Goal: Task Accomplishment & Management: Use online tool/utility

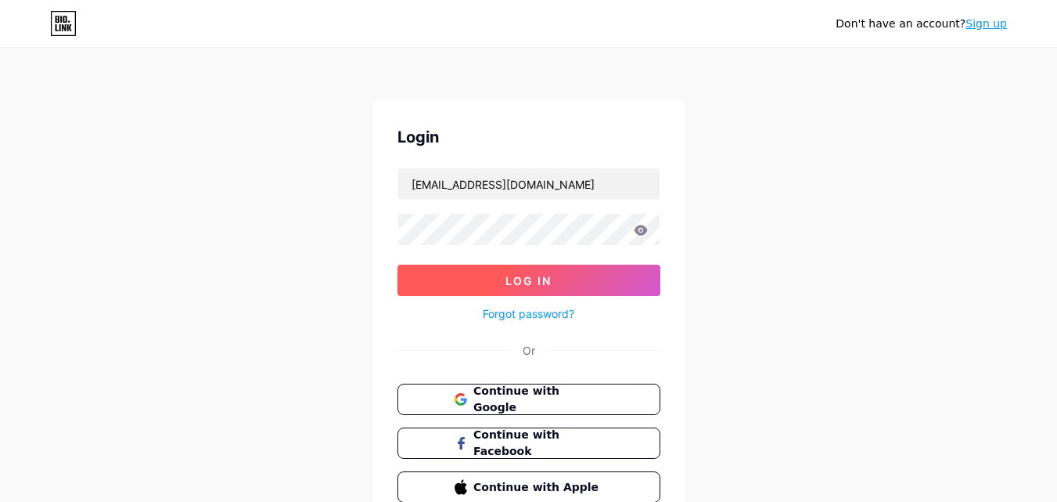
click at [495, 282] on button "Log In" at bounding box center [528, 279] width 263 height 31
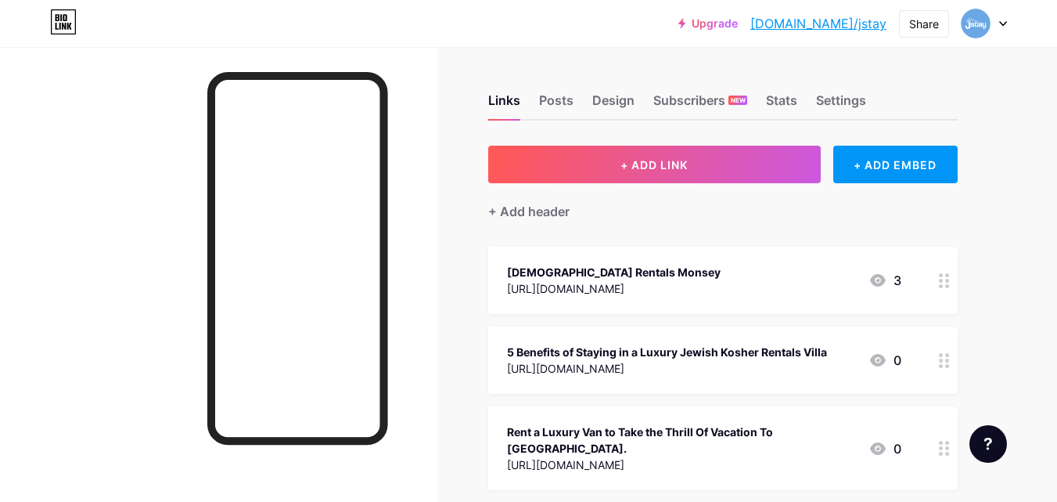
click at [631, 200] on div "+ Add header" at bounding box center [722, 202] width 469 height 38
click at [637, 185] on div "+ Add header" at bounding box center [722, 202] width 469 height 38
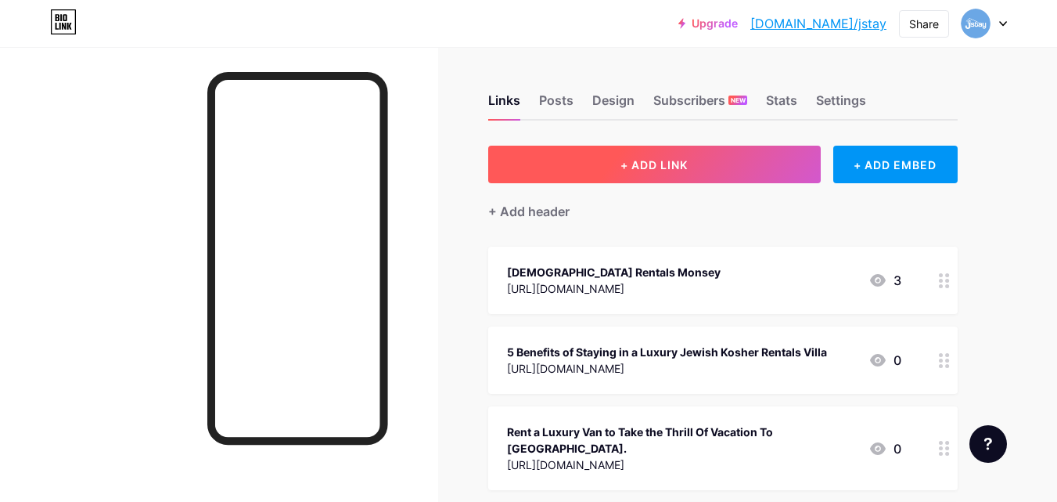
click at [637, 171] on button "+ ADD LINK" at bounding box center [654, 165] width 333 height 38
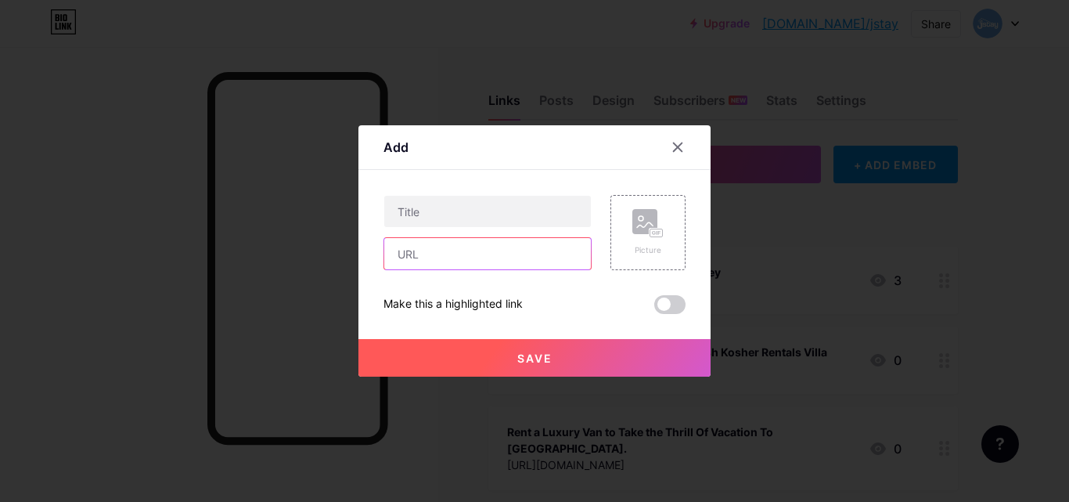
click at [466, 251] on input "text" at bounding box center [487, 253] width 207 height 31
paste input "[URL][DOMAIN_NAME]"
type input "[URL][DOMAIN_NAME]"
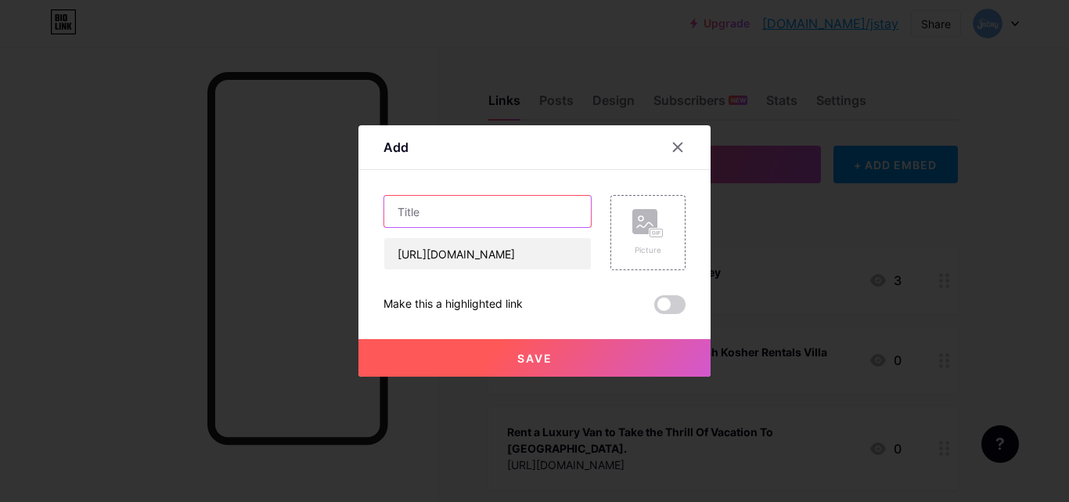
click at [442, 207] on input "text" at bounding box center [487, 211] width 207 height 31
paste input "What Kosher Travelers Should Look For In [DEMOGRAPHIC_DATA] Rentals"
type input "What Kosher Travelers Should Look For In [DEMOGRAPHIC_DATA] Rentals"
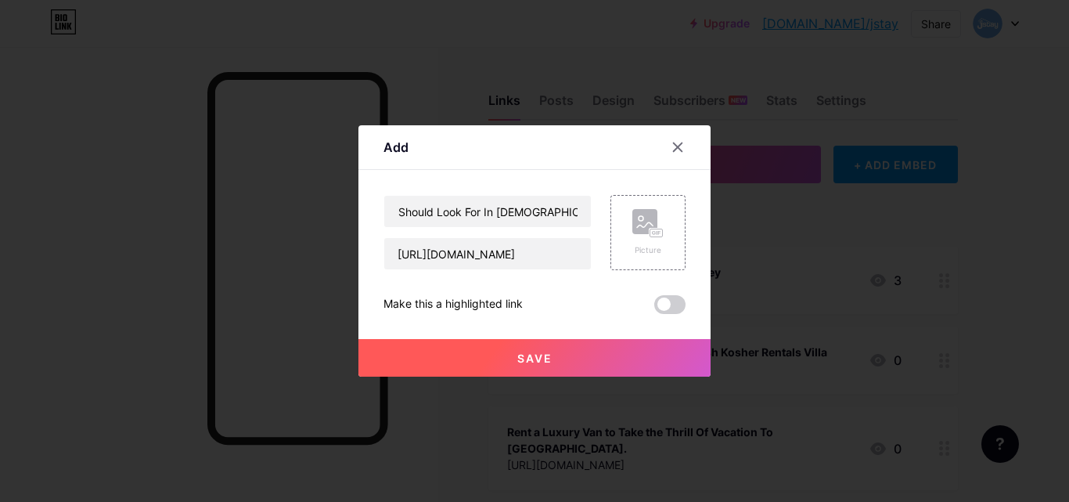
click at [685, 312] on div "Add Content YouTube Play YouTube video without leaving your page. ADD Vimeo Pla…" at bounding box center [534, 250] width 352 height 251
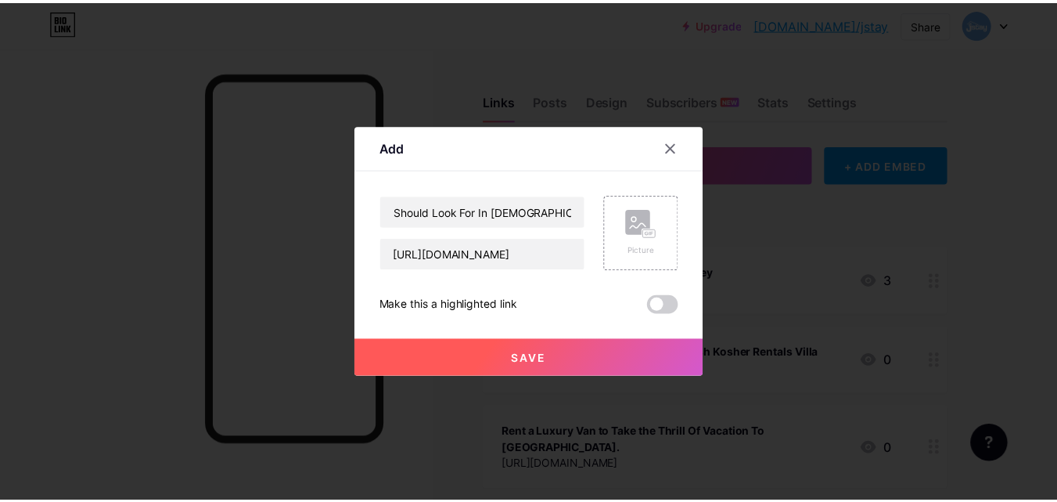
scroll to position [0, 0]
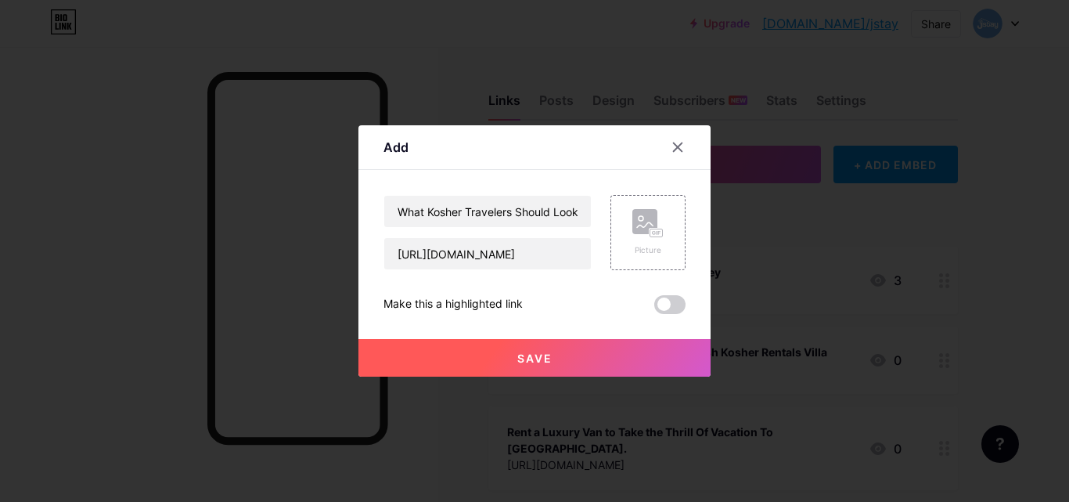
click at [680, 311] on div "Add Content YouTube Play YouTube video without leaving your page. ADD Vimeo Pla…" at bounding box center [534, 250] width 352 height 251
click at [670, 310] on span at bounding box center [669, 304] width 31 height 19
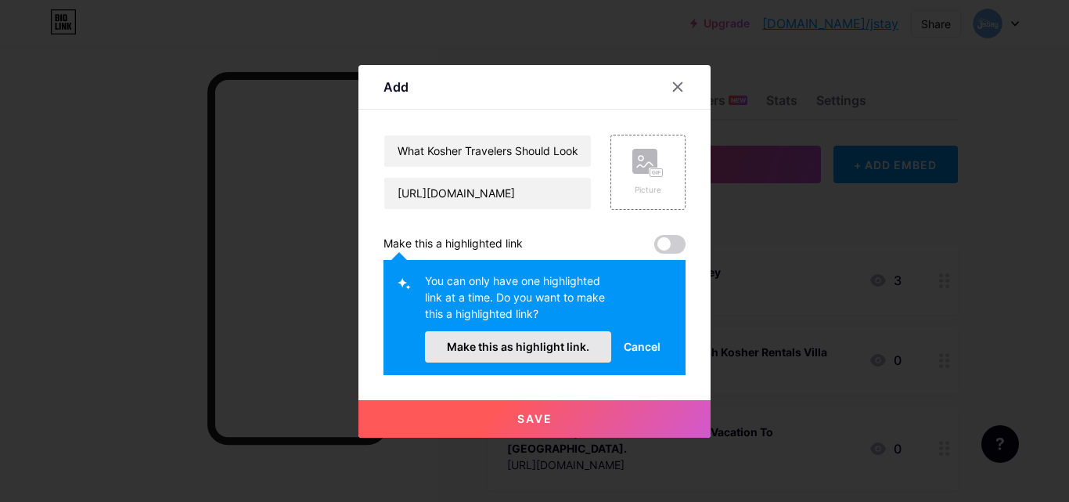
click at [551, 342] on span "Make this as highlight link." at bounding box center [518, 346] width 142 height 13
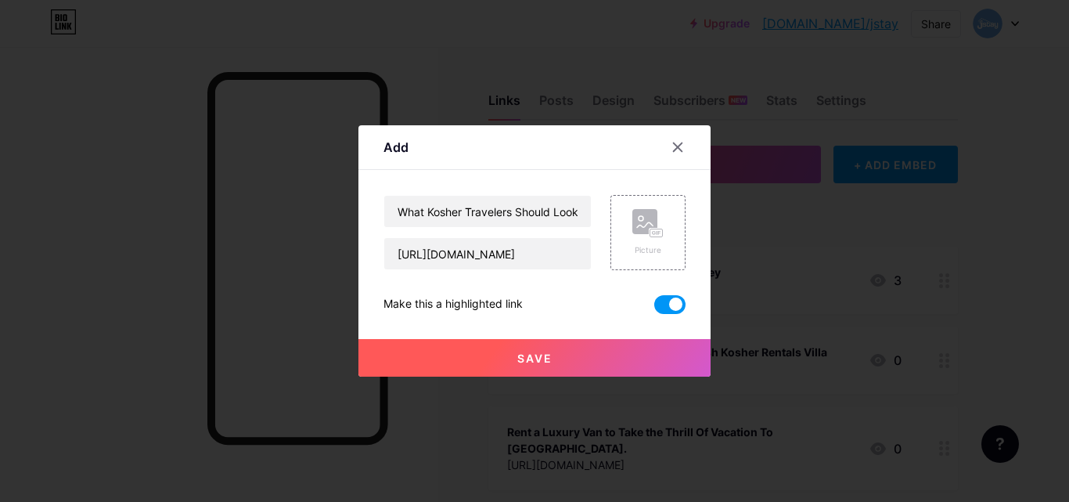
click at [550, 366] on button "Save" at bounding box center [534, 358] width 352 height 38
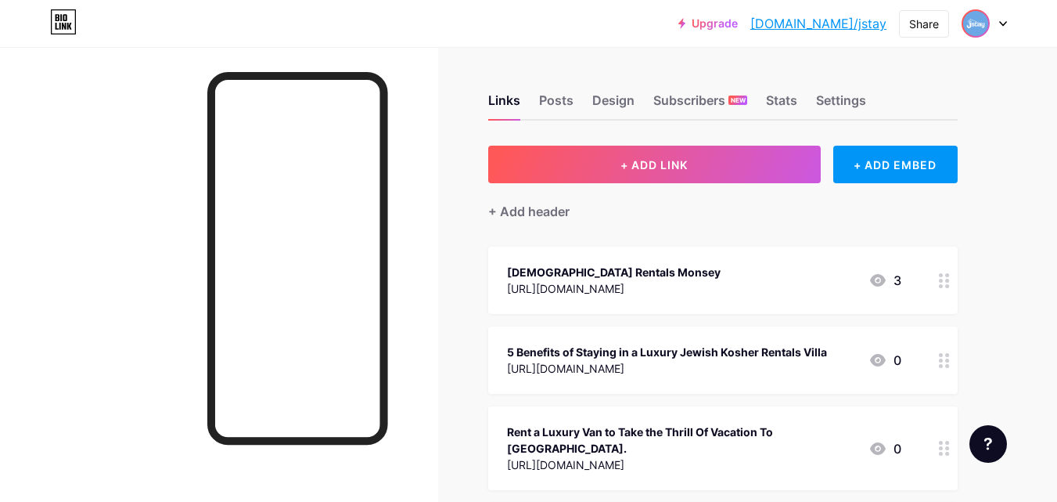
click at [979, 20] on img at bounding box center [975, 23] width 25 height 25
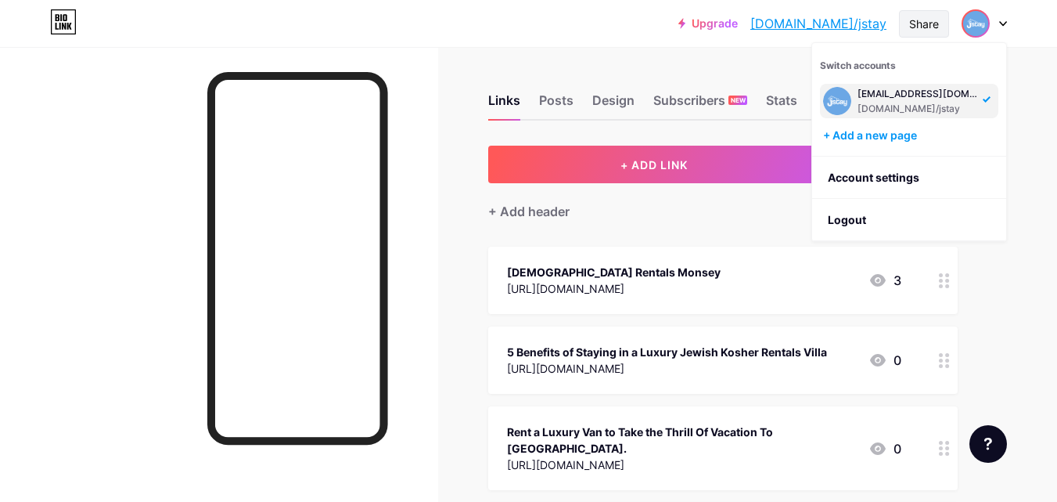
click at [928, 21] on div "Share" at bounding box center [924, 24] width 30 height 16
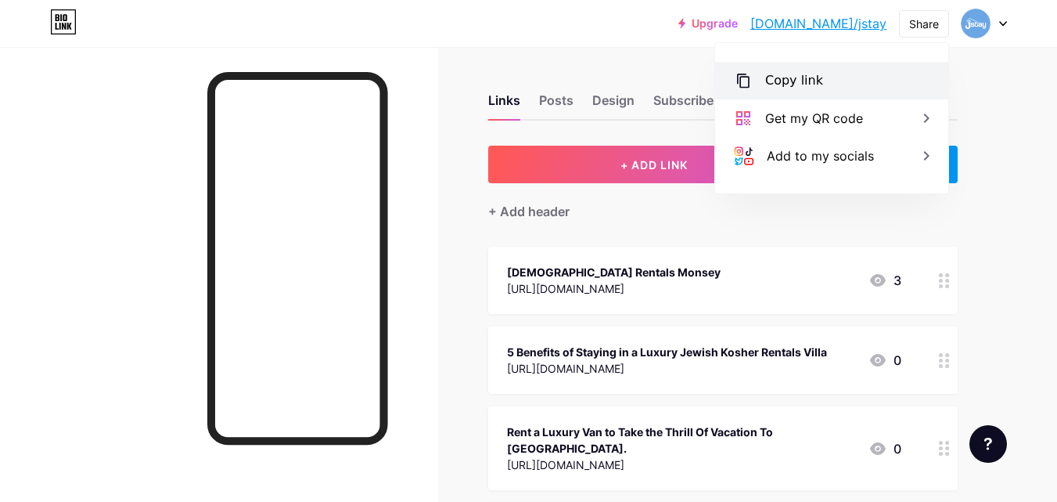
click at [786, 82] on div "Copy link" at bounding box center [794, 80] width 58 height 19
